Goal: Information Seeking & Learning: Learn about a topic

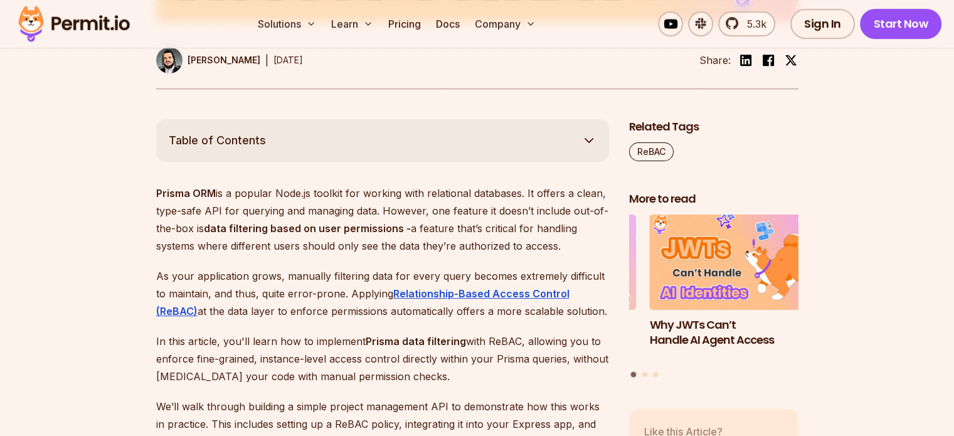
scroll to position [607, 0]
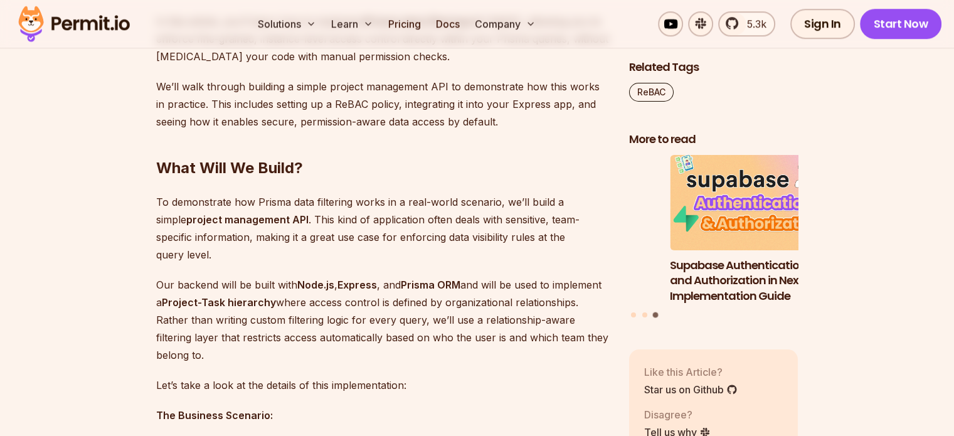
scroll to position [951, 0]
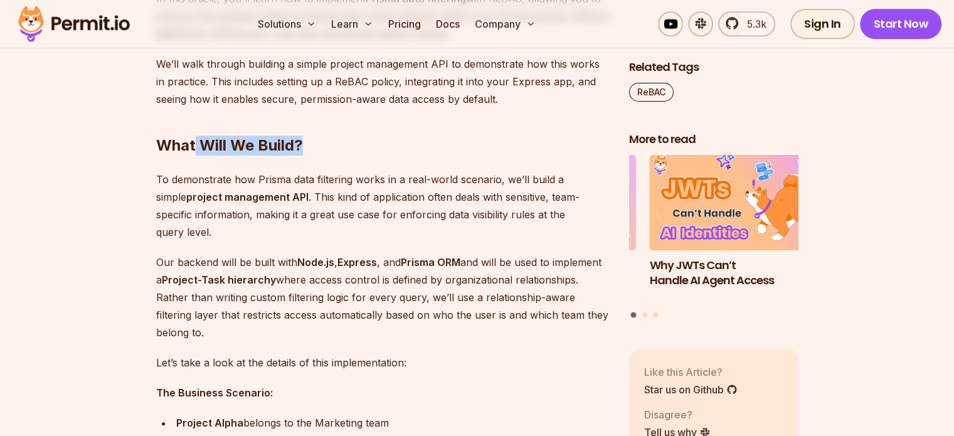
drag, startPoint x: 193, startPoint y: 146, endPoint x: 336, endPoint y: 146, distance: 143.0
click at [336, 146] on h2 "What Will We Build?" at bounding box center [382, 120] width 453 height 70
click at [238, 155] on h2 "What Will We Build?" at bounding box center [382, 120] width 453 height 70
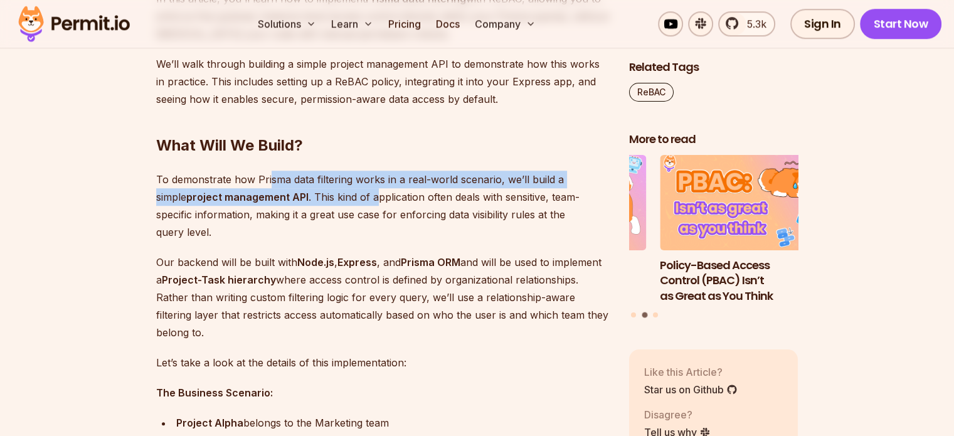
drag, startPoint x: 268, startPoint y: 181, endPoint x: 348, endPoint y: 190, distance: 80.1
click at [348, 190] on p "To demonstrate how Prisma data filtering works in a real-world scenario, we’ll …" at bounding box center [382, 206] width 453 height 70
click at [268, 191] on strong "project management API" at bounding box center [247, 197] width 122 height 13
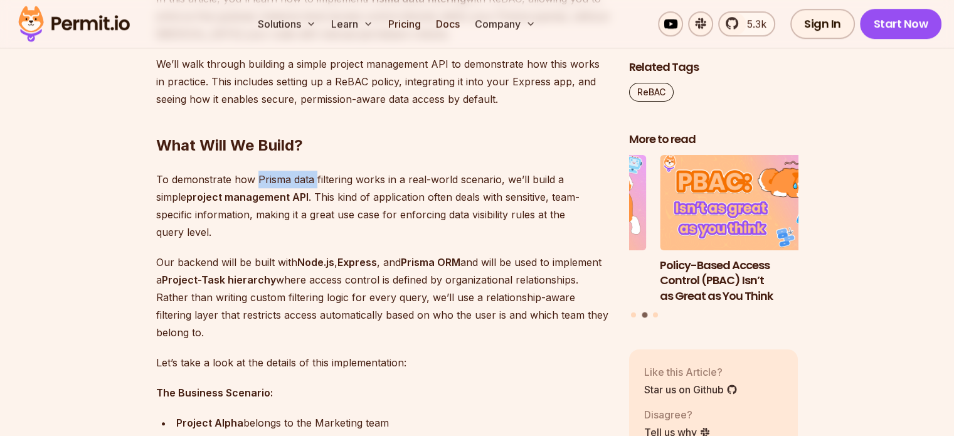
drag, startPoint x: 256, startPoint y: 179, endPoint x: 325, endPoint y: 183, distance: 69.1
click at [325, 183] on p "To demonstrate how Prisma data filtering works in a real-world scenario, we’ll …" at bounding box center [382, 206] width 453 height 70
click at [289, 190] on p "To demonstrate how Prisma data filtering works in a real-world scenario, we’ll …" at bounding box center [382, 206] width 453 height 70
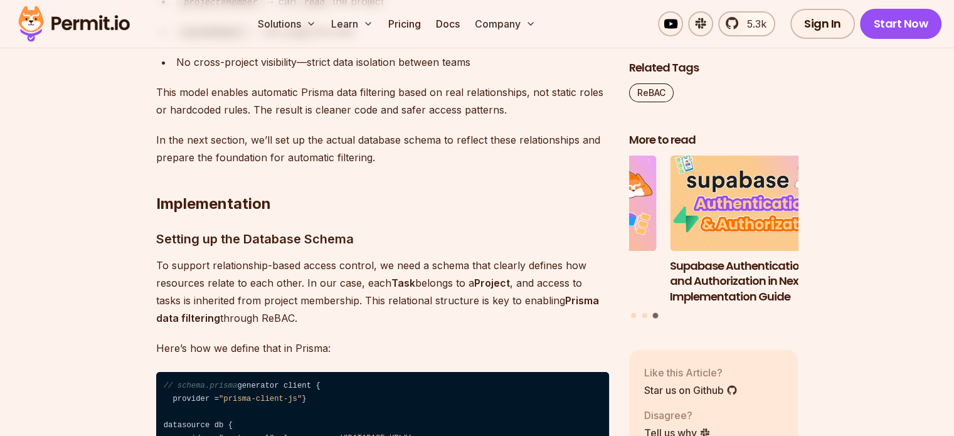
scroll to position [4608, 0]
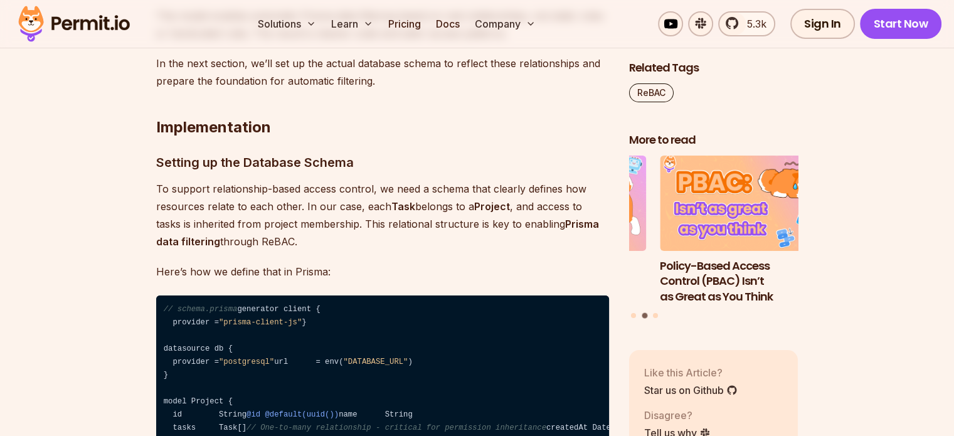
click at [465, 152] on h3 "Setting up the Database Schema" at bounding box center [382, 162] width 453 height 20
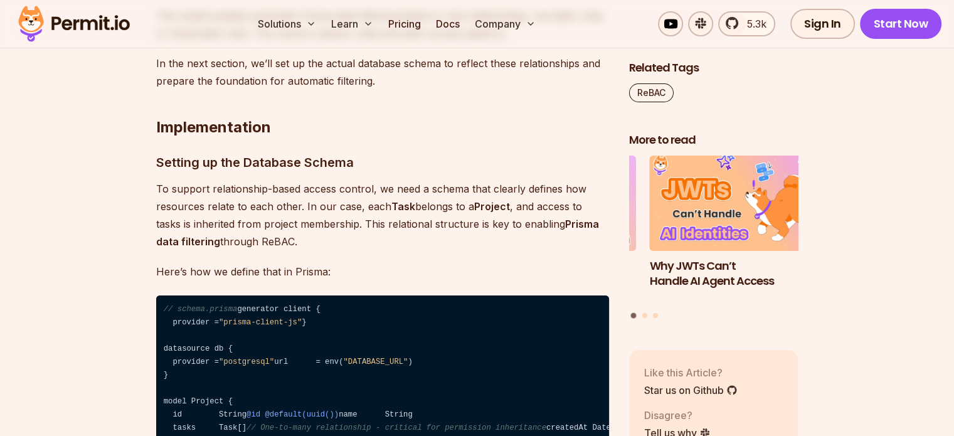
drag, startPoint x: 465, startPoint y: 142, endPoint x: 408, endPoint y: 67, distance: 94.8
